Goal: Check status: Check status

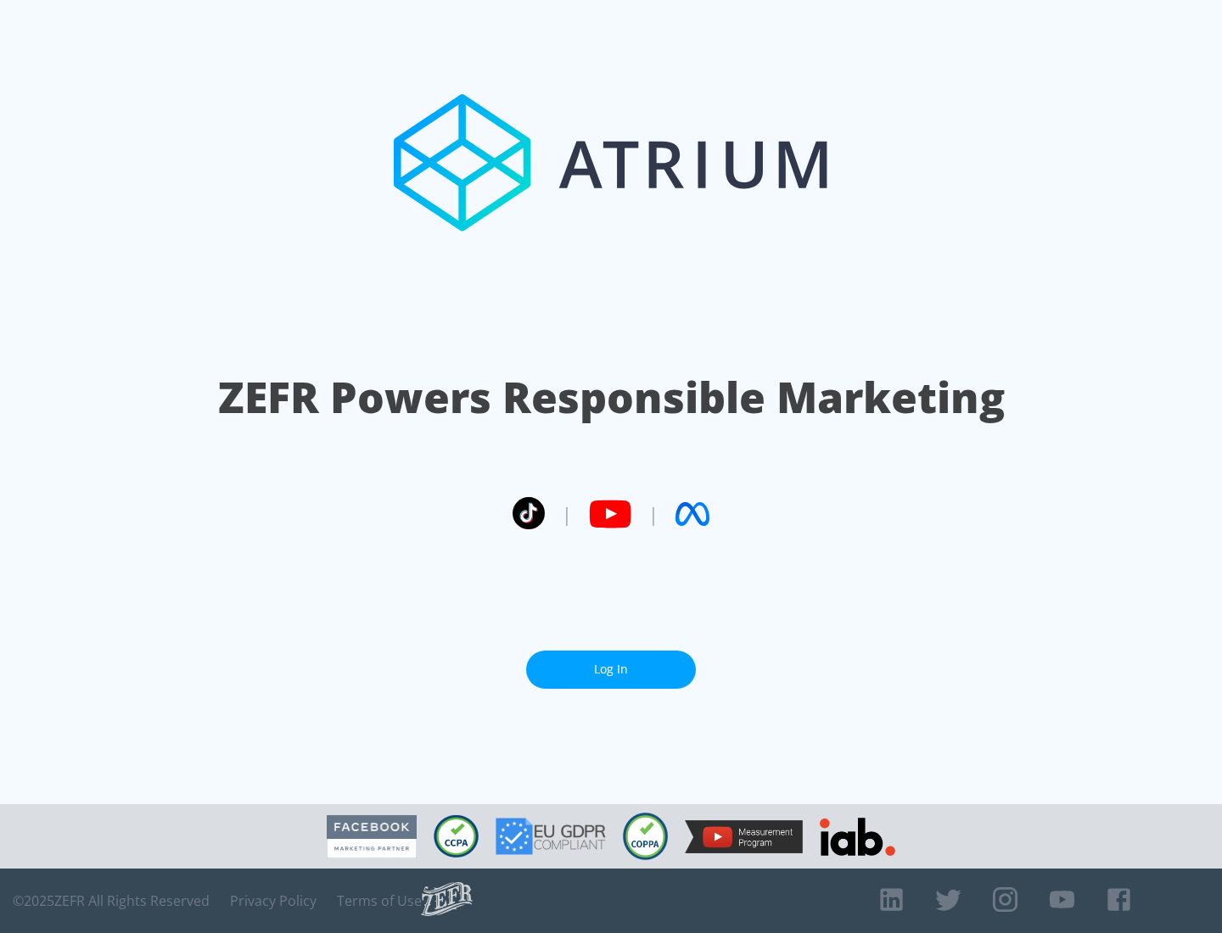
click at [611, 669] on link "Log In" at bounding box center [611, 670] width 170 height 38
